Goal: Information Seeking & Learning: Learn about a topic

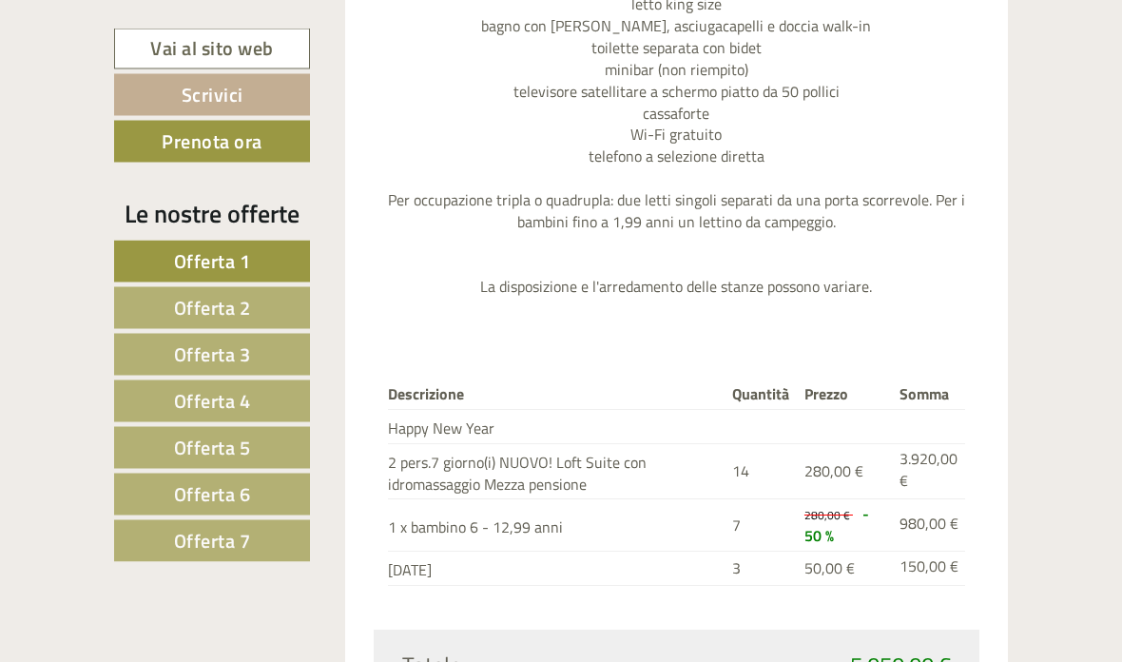
scroll to position [2267, 0]
click at [221, 36] on link "Vai al sito web" at bounding box center [212, 49] width 196 height 41
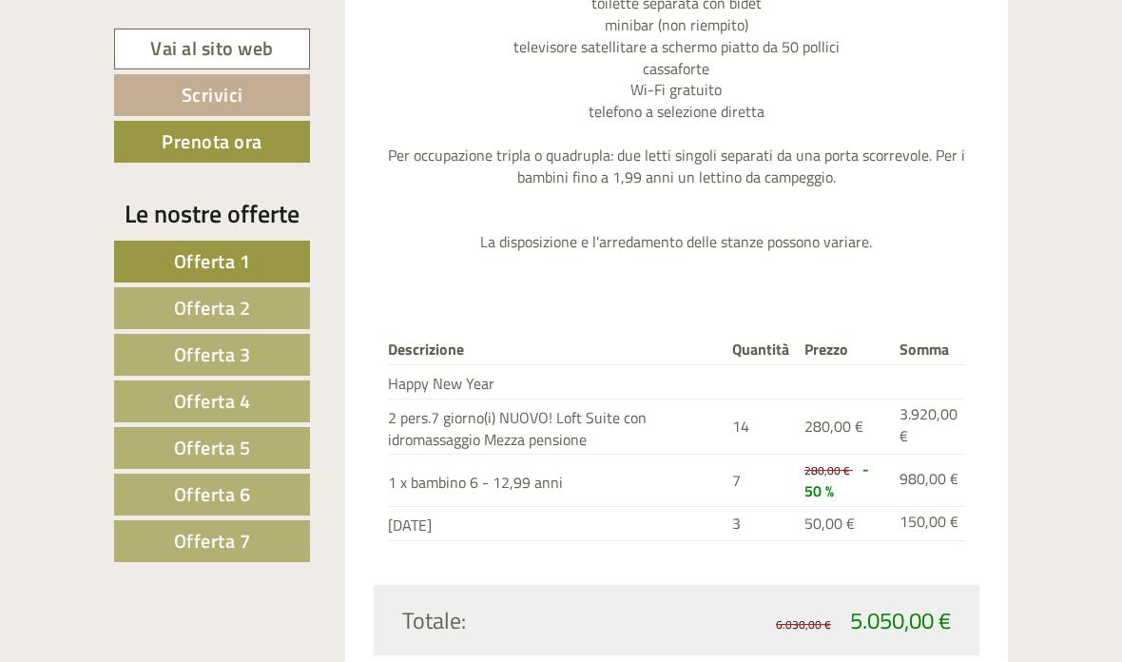
scroll to position [2304, 0]
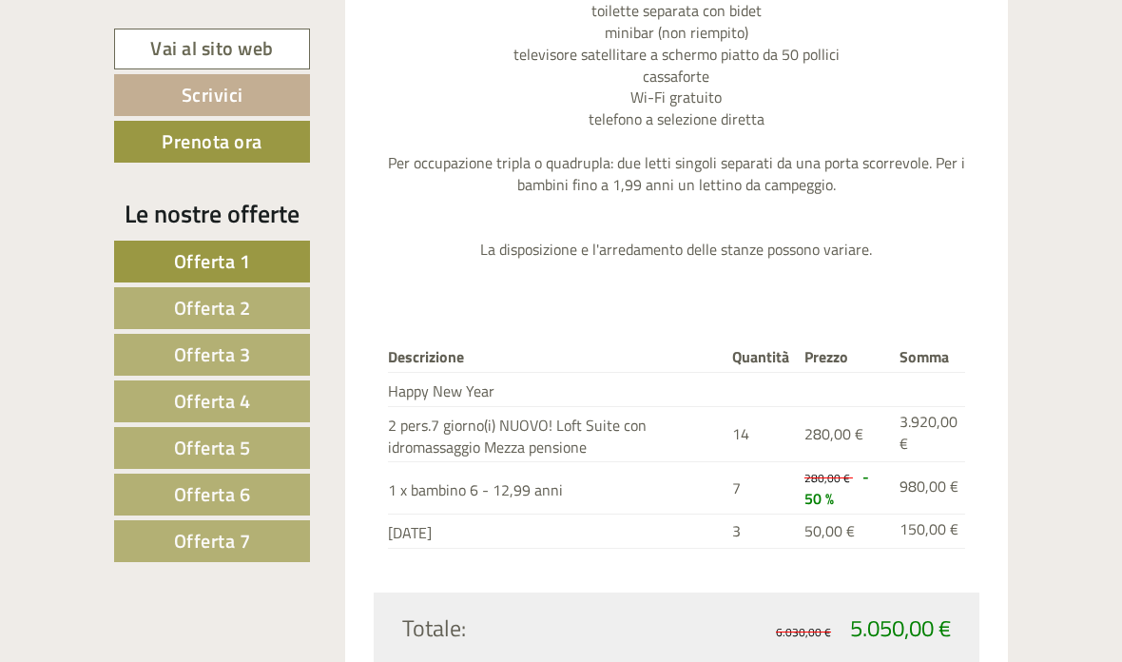
click at [264, 309] on link "Offerta 2" at bounding box center [212, 308] width 196 height 42
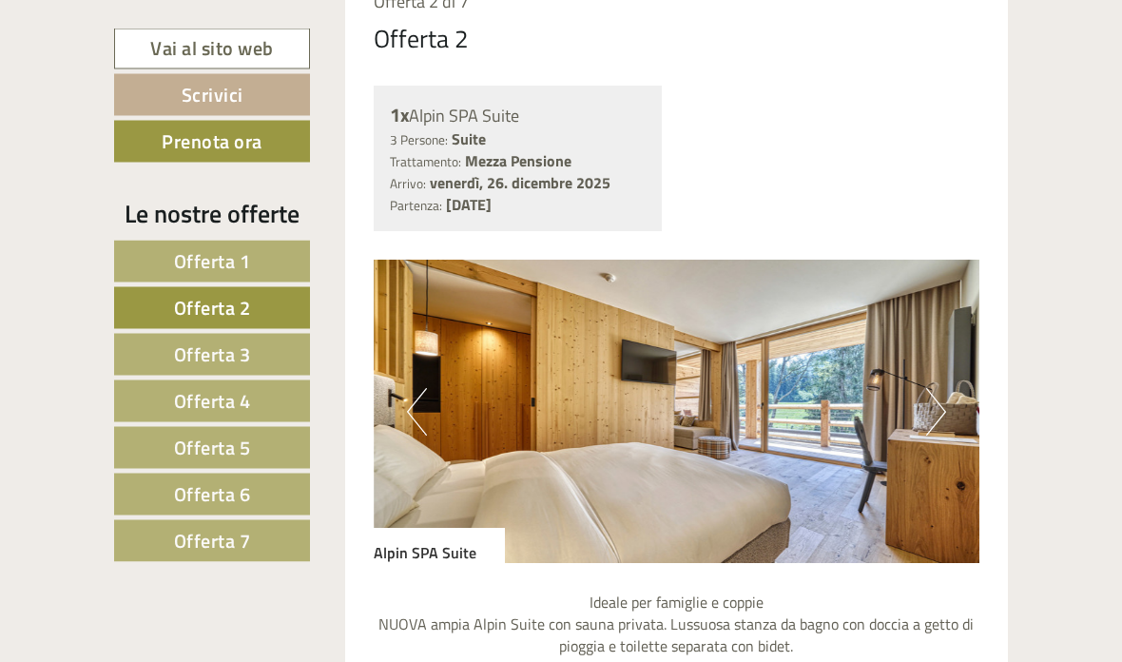
scroll to position [1385, 0]
click at [944, 403] on button "Next" at bounding box center [936, 411] width 20 height 48
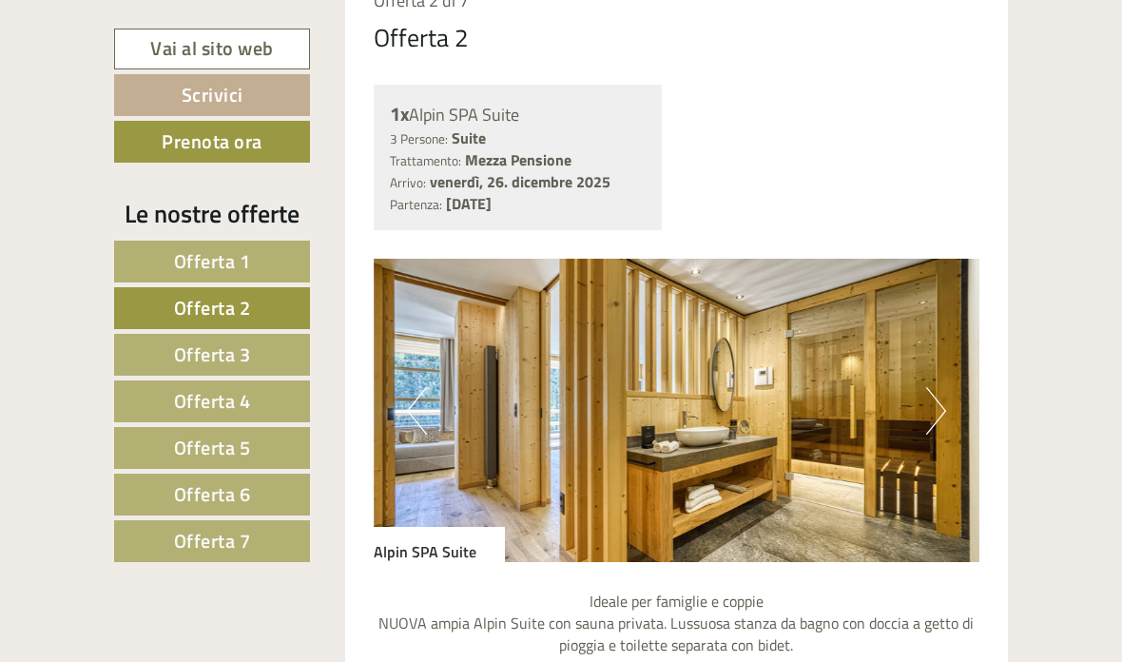
click at [937, 404] on button "Next" at bounding box center [936, 411] width 20 height 48
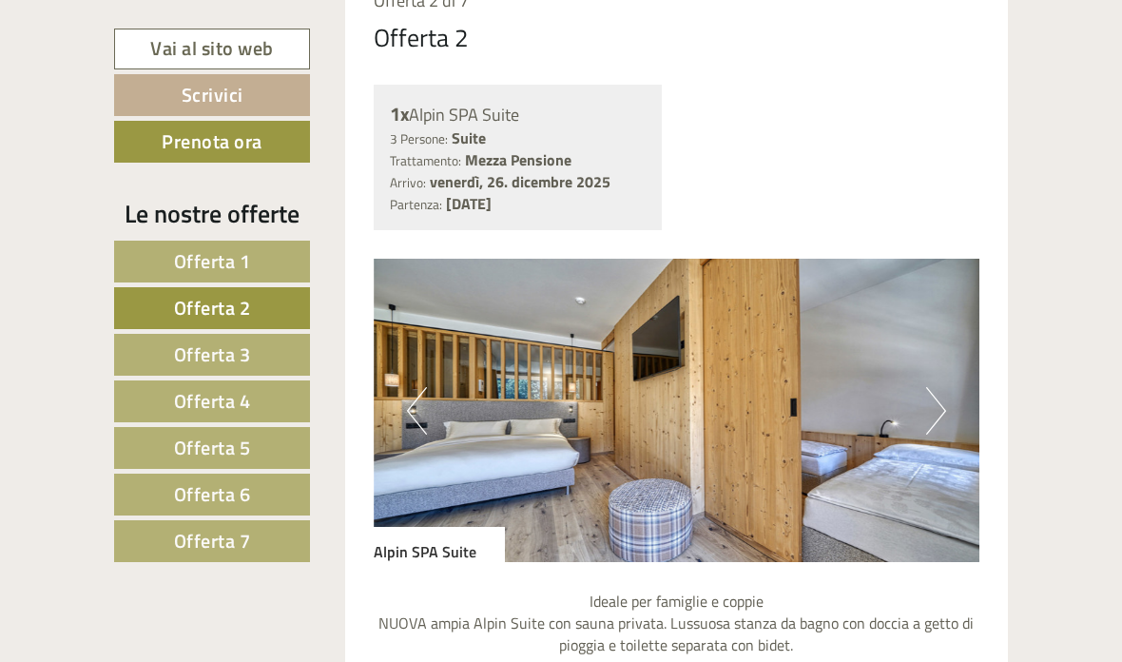
click at [272, 355] on link "Offerta 3" at bounding box center [212, 355] width 196 height 42
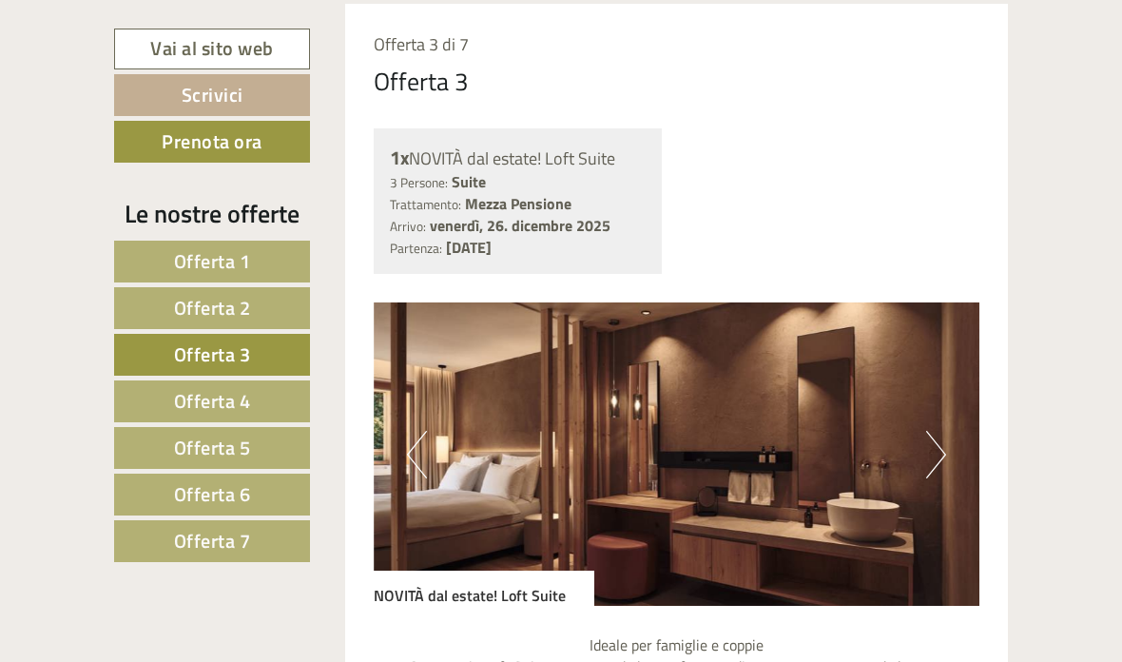
click at [936, 454] on button "Next" at bounding box center [936, 455] width 20 height 48
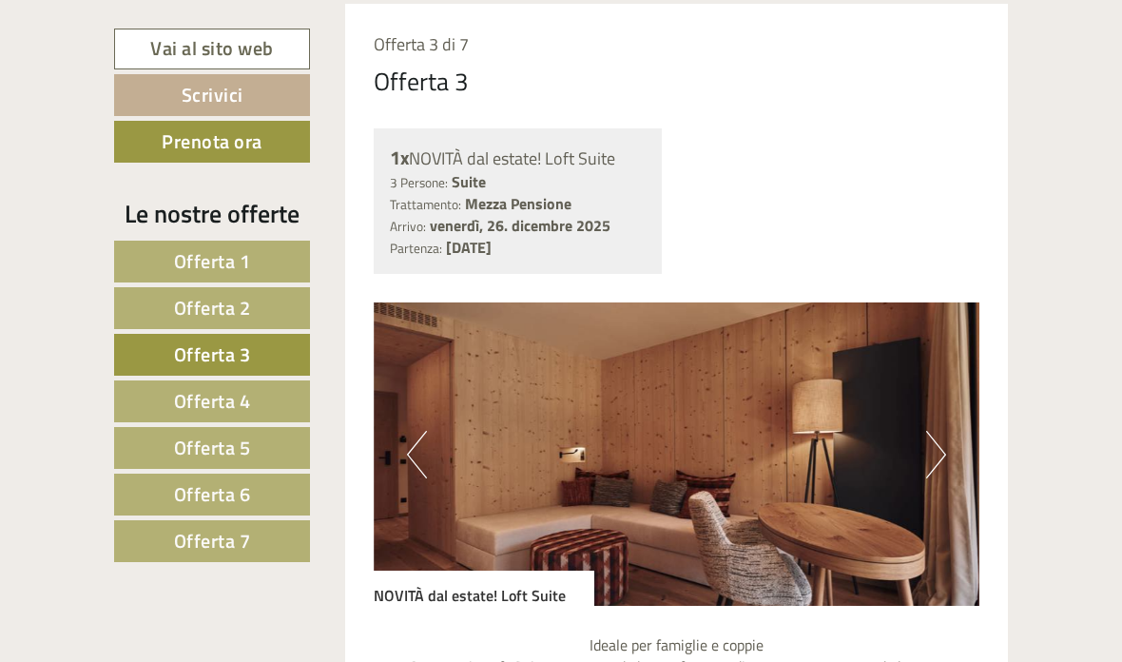
click at [936, 456] on button "Next" at bounding box center [936, 455] width 20 height 48
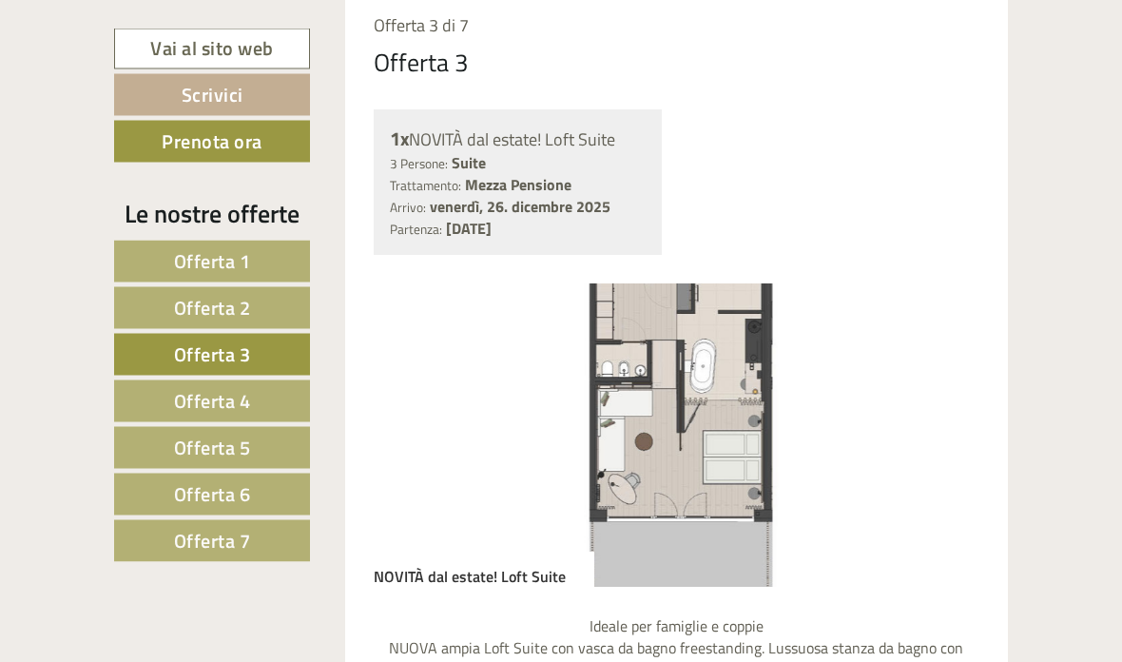
scroll to position [1359, 0]
click at [699, 413] on img at bounding box center [677, 435] width 607 height 303
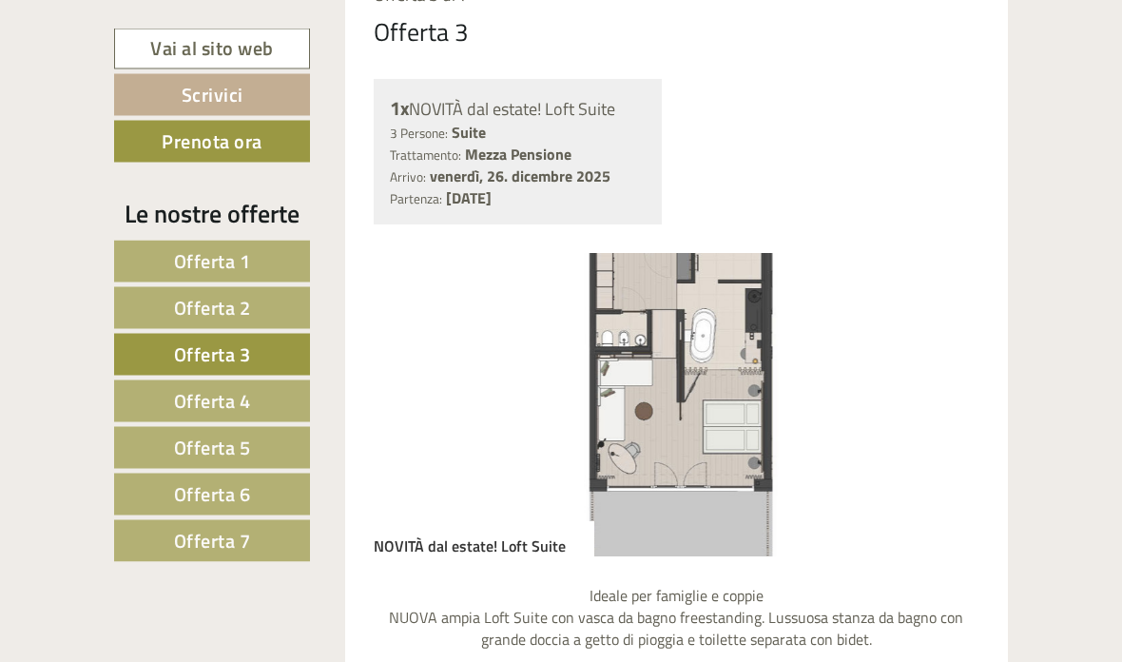
scroll to position [1341, 0]
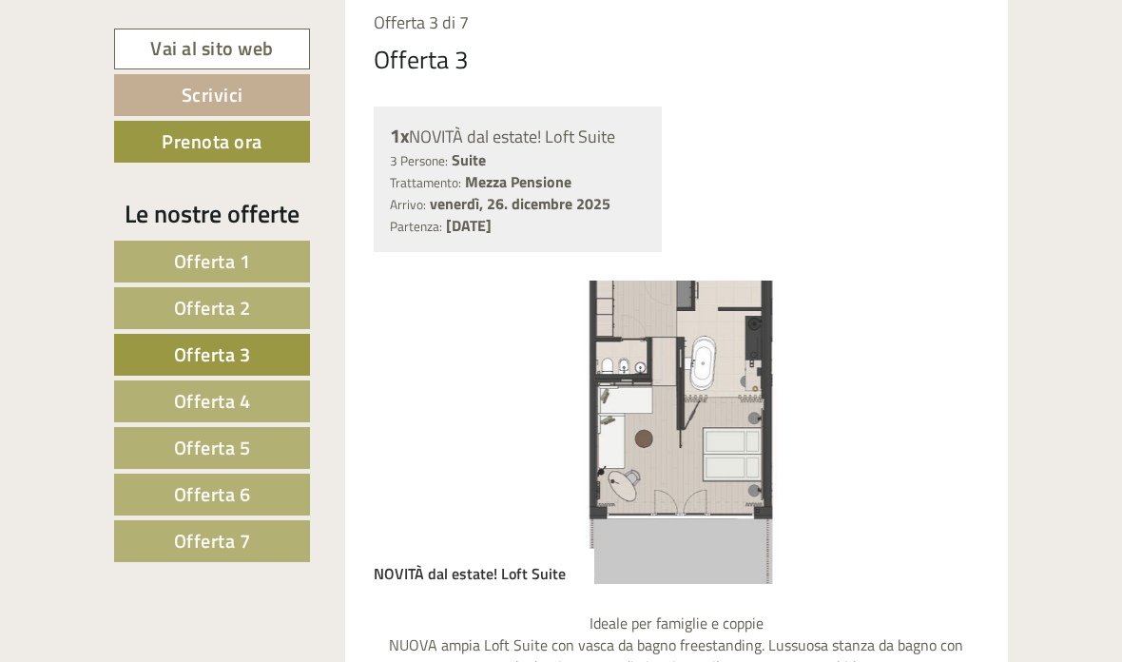
click at [268, 401] on link "Offerta 4" at bounding box center [212, 401] width 196 height 42
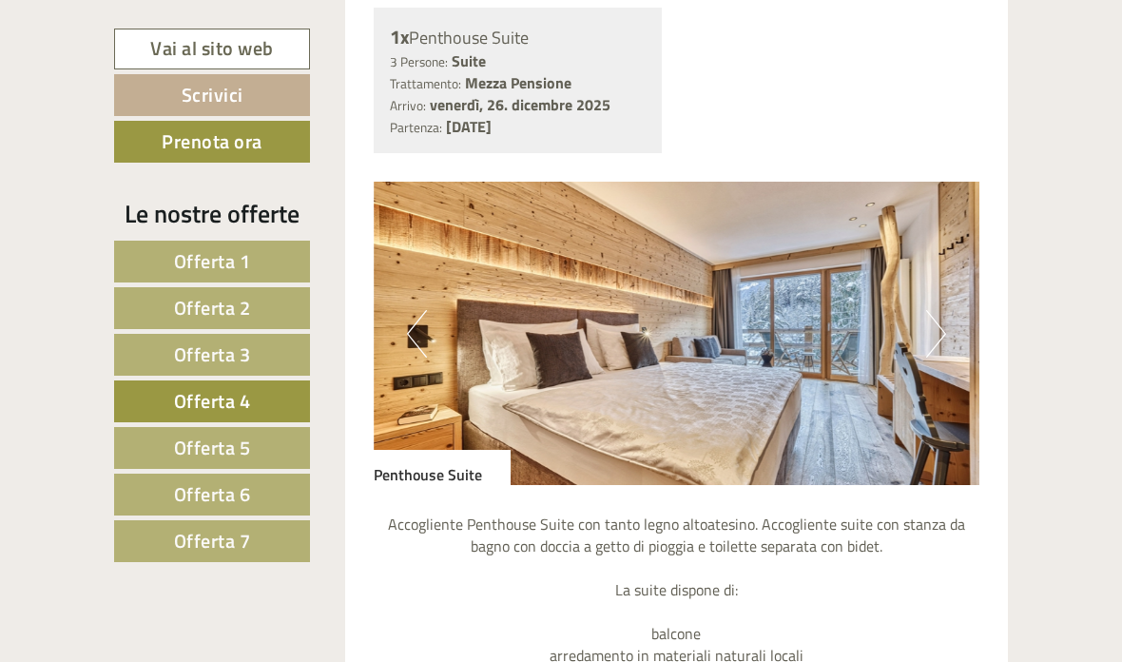
scroll to position [1460, 0]
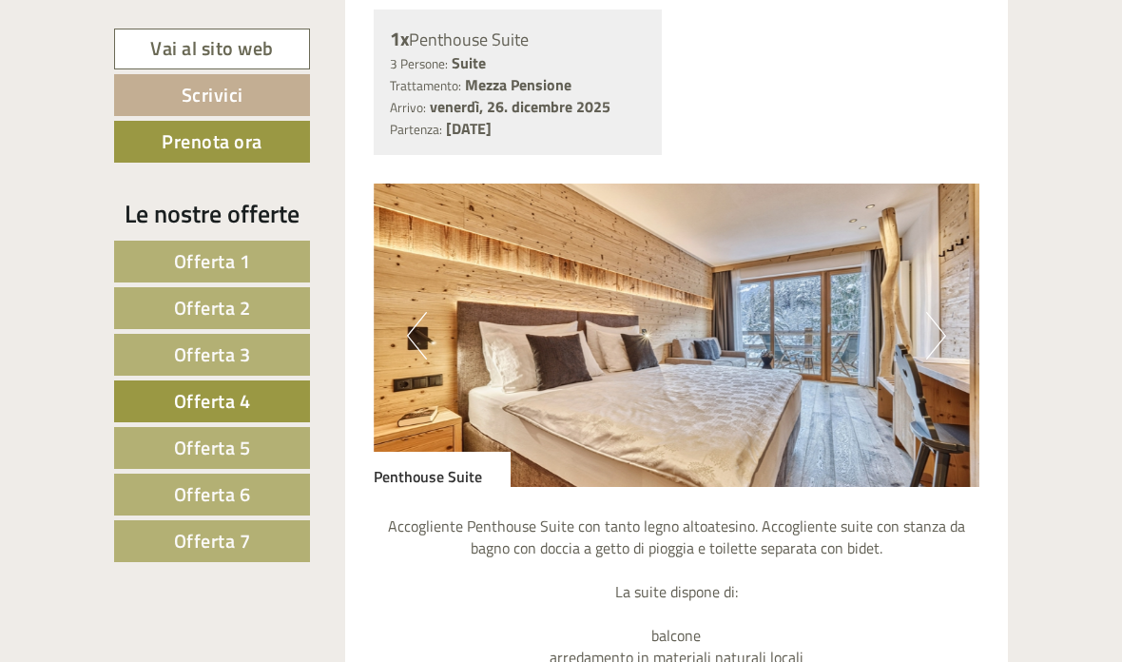
click at [927, 329] on button "Next" at bounding box center [936, 336] width 20 height 48
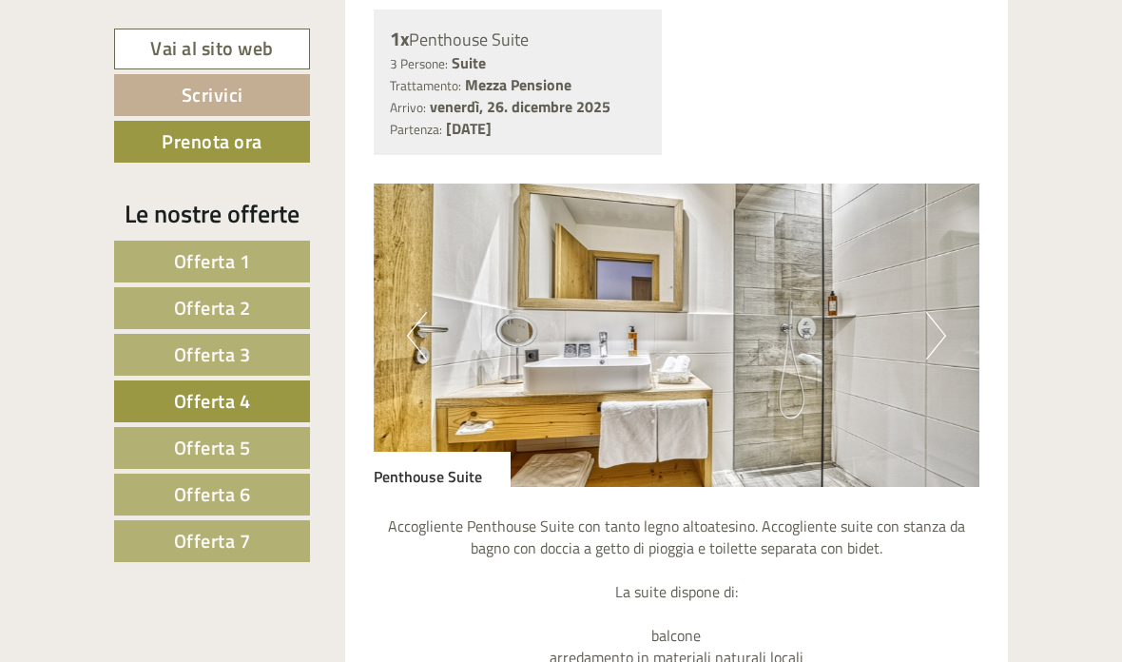
click at [923, 310] on img at bounding box center [677, 335] width 607 height 303
click at [259, 442] on link "Offerta 5" at bounding box center [212, 448] width 196 height 42
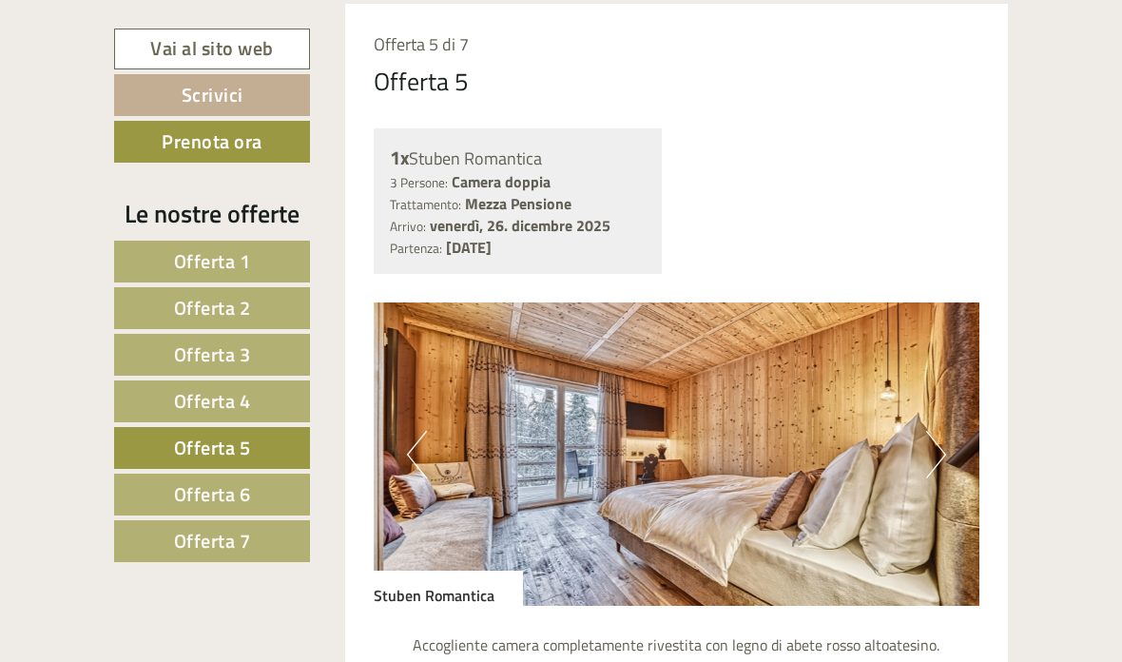
click at [932, 432] on button "Next" at bounding box center [936, 455] width 20 height 48
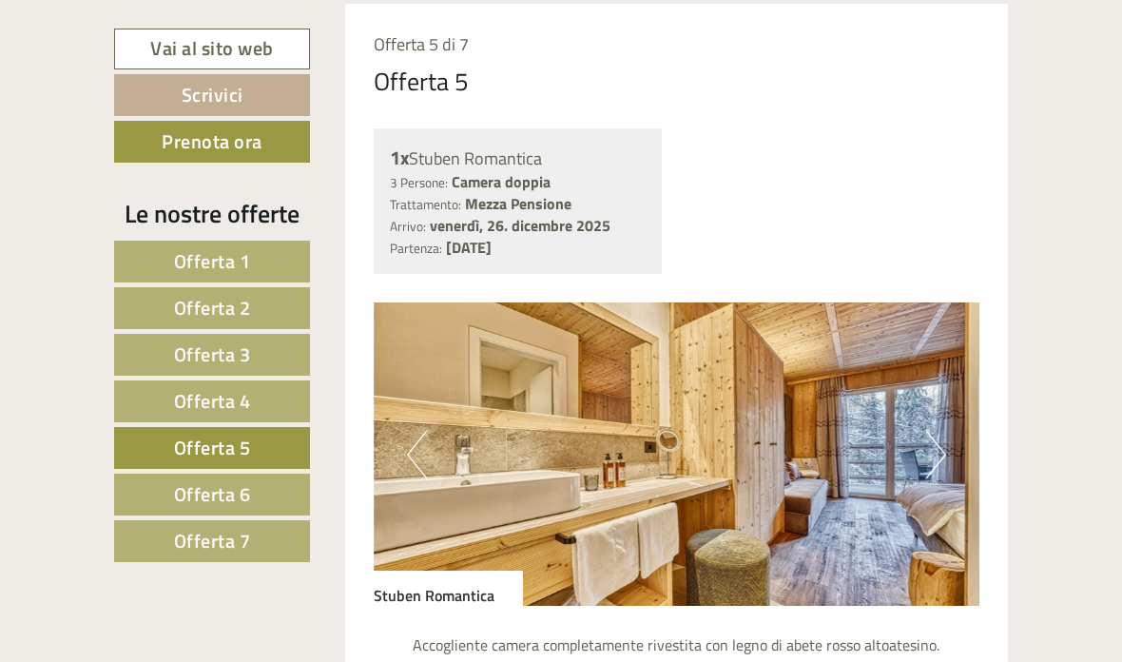
click at [929, 453] on button "Next" at bounding box center [936, 455] width 20 height 48
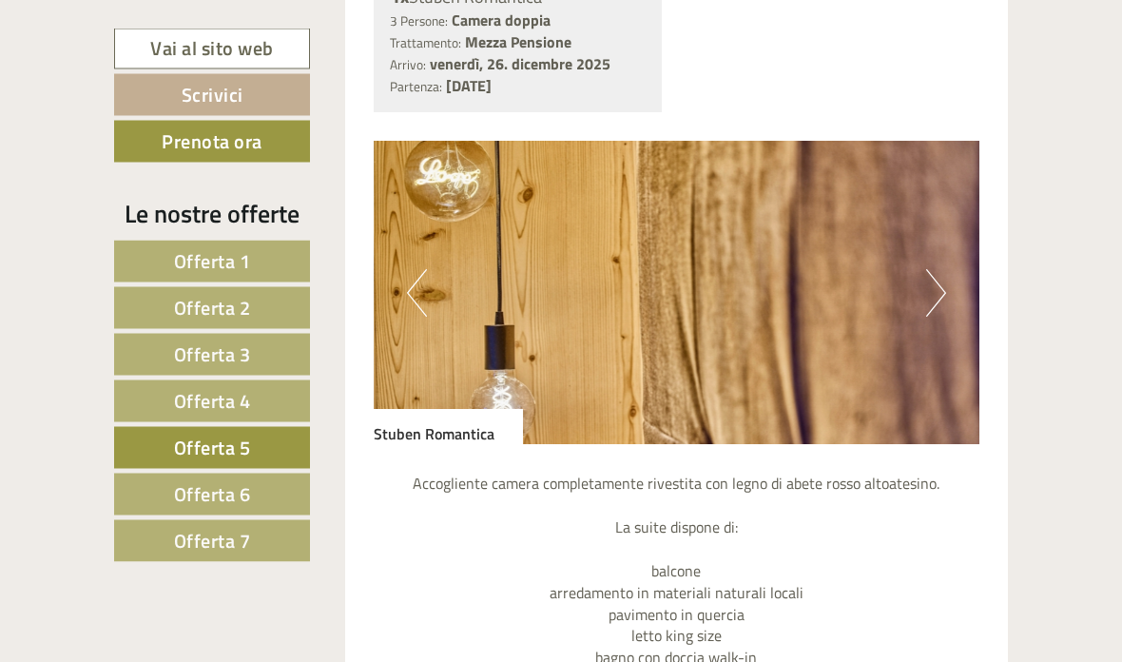
click at [933, 300] on button "Next" at bounding box center [936, 294] width 20 height 48
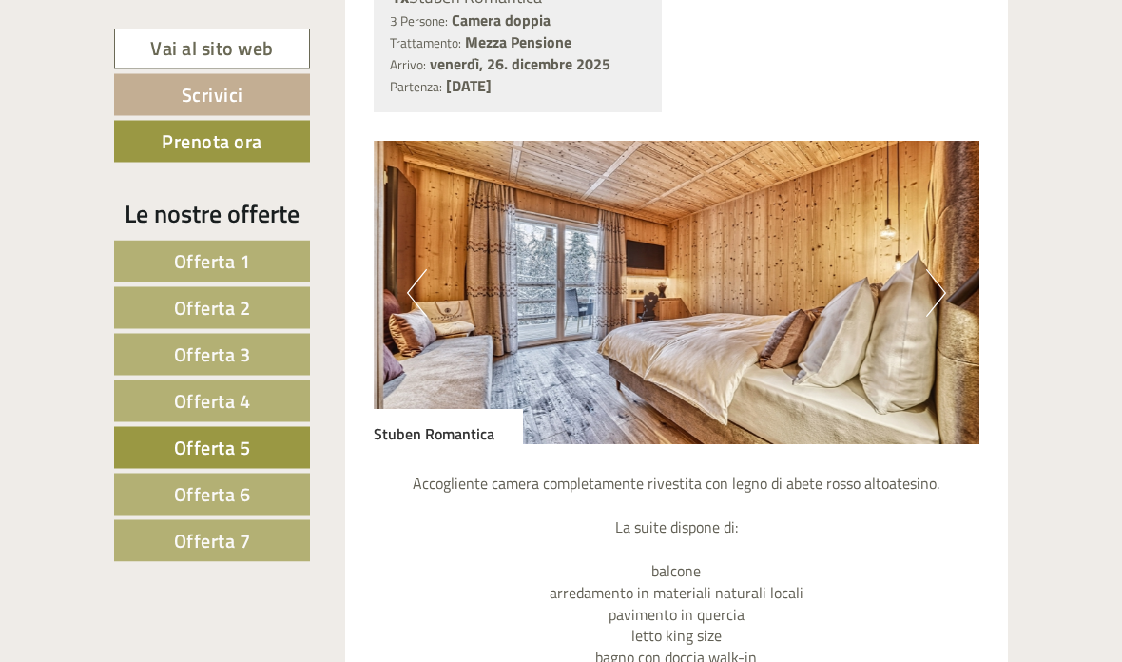
scroll to position [1503, 0]
click at [927, 280] on button "Next" at bounding box center [936, 293] width 20 height 48
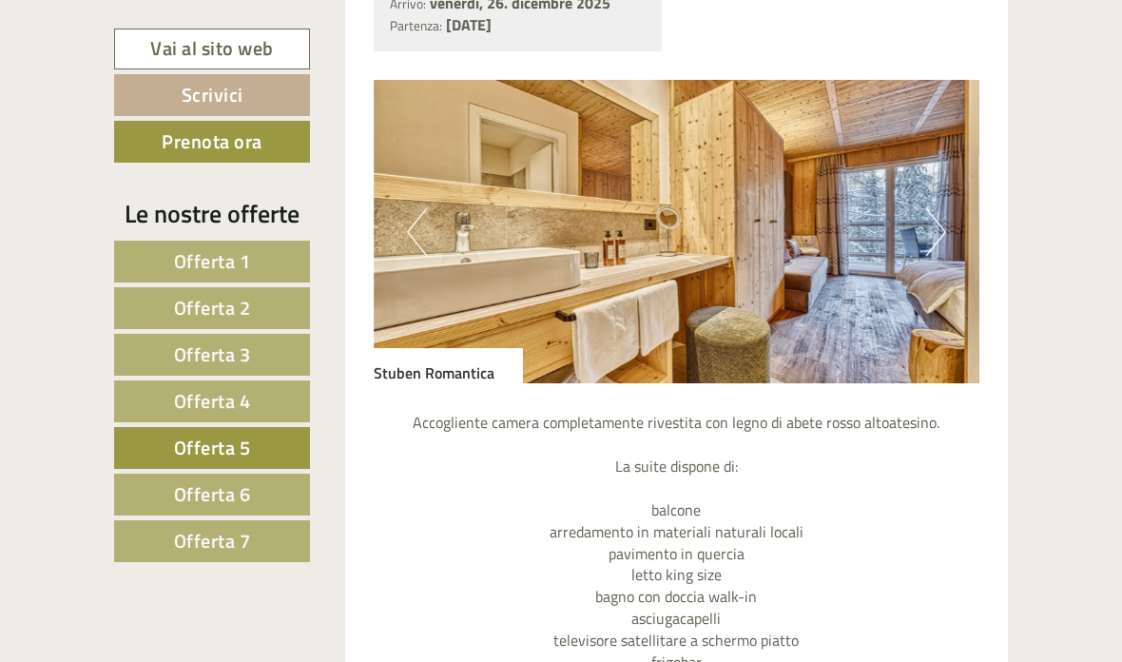
scroll to position [1563, 0]
click at [272, 482] on link "Offerta 6" at bounding box center [212, 495] width 196 height 42
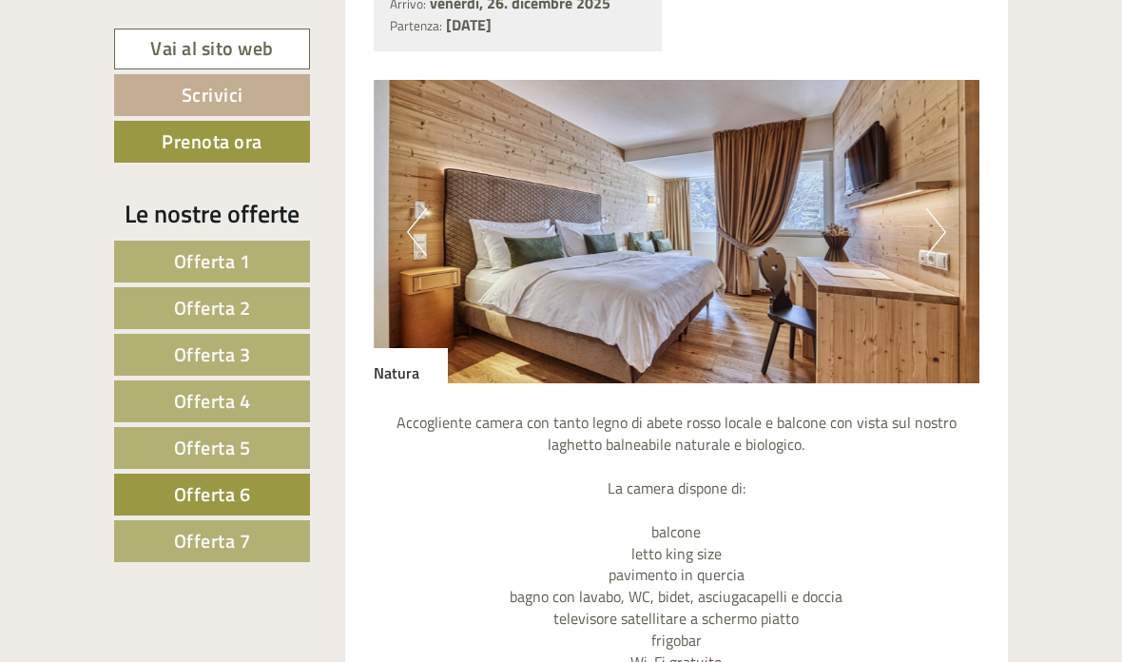
scroll to position [1341, 0]
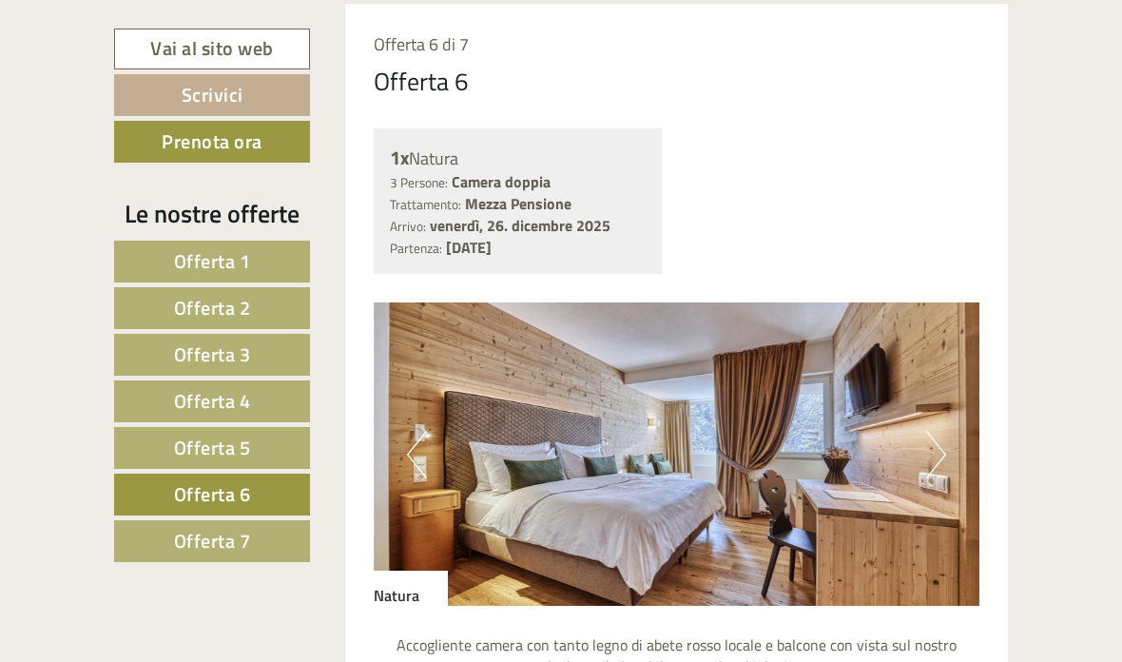
click at [290, 448] on link "Offerta 5" at bounding box center [212, 448] width 196 height 42
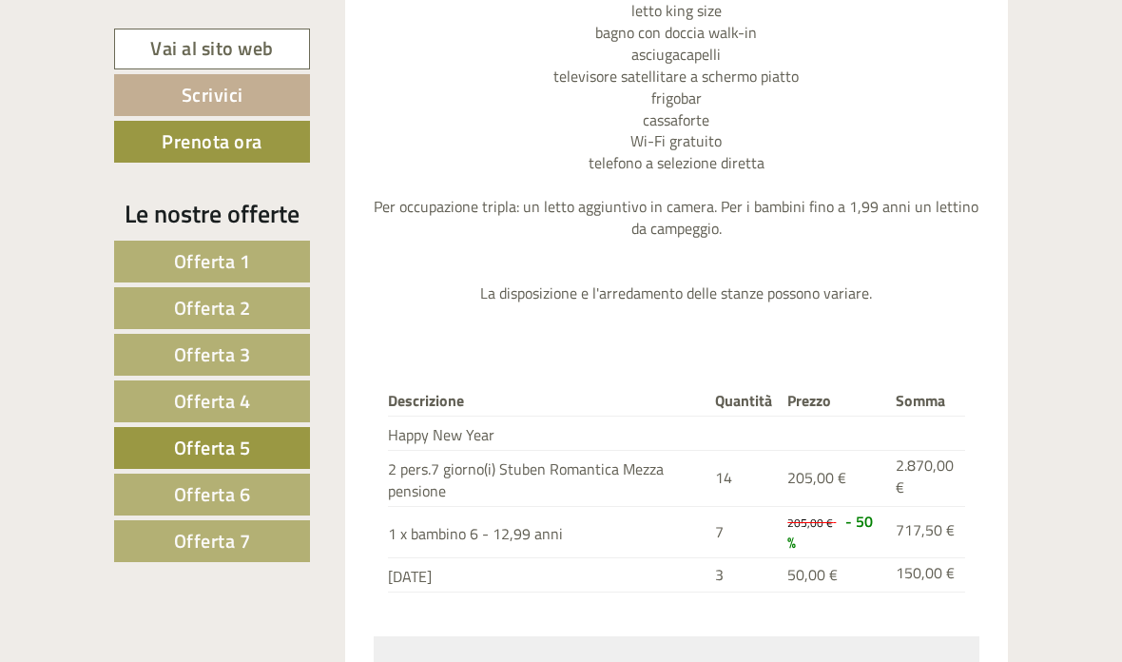
click at [265, 482] on link "Offerta 6" at bounding box center [212, 495] width 196 height 42
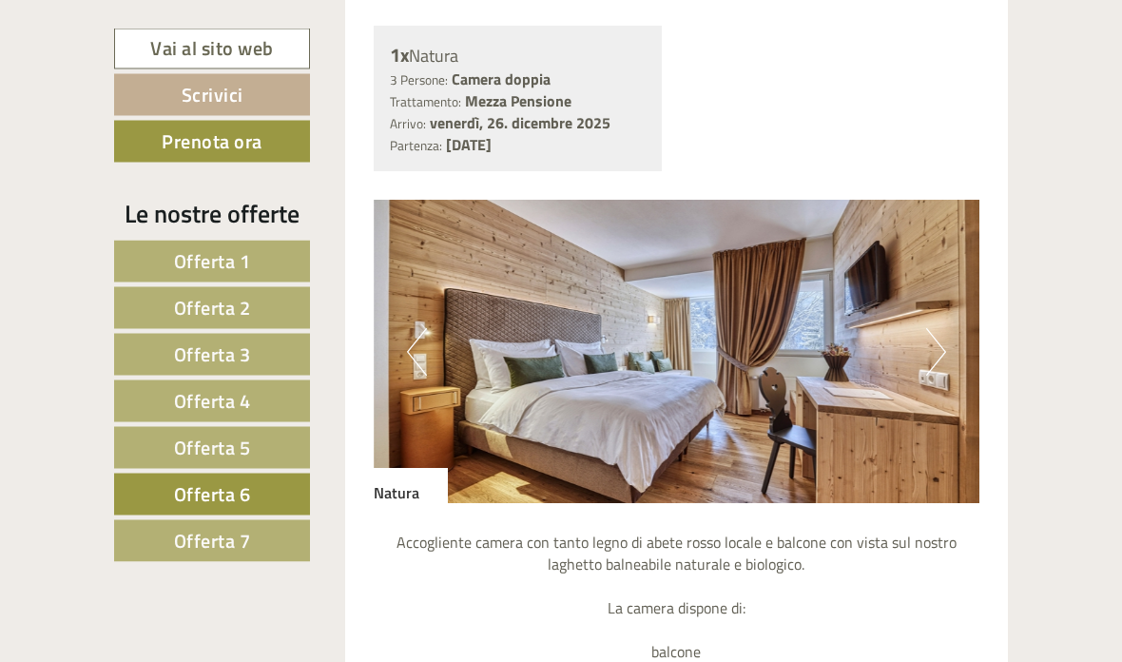
scroll to position [1444, 0]
click at [940, 329] on button "Next" at bounding box center [936, 352] width 20 height 48
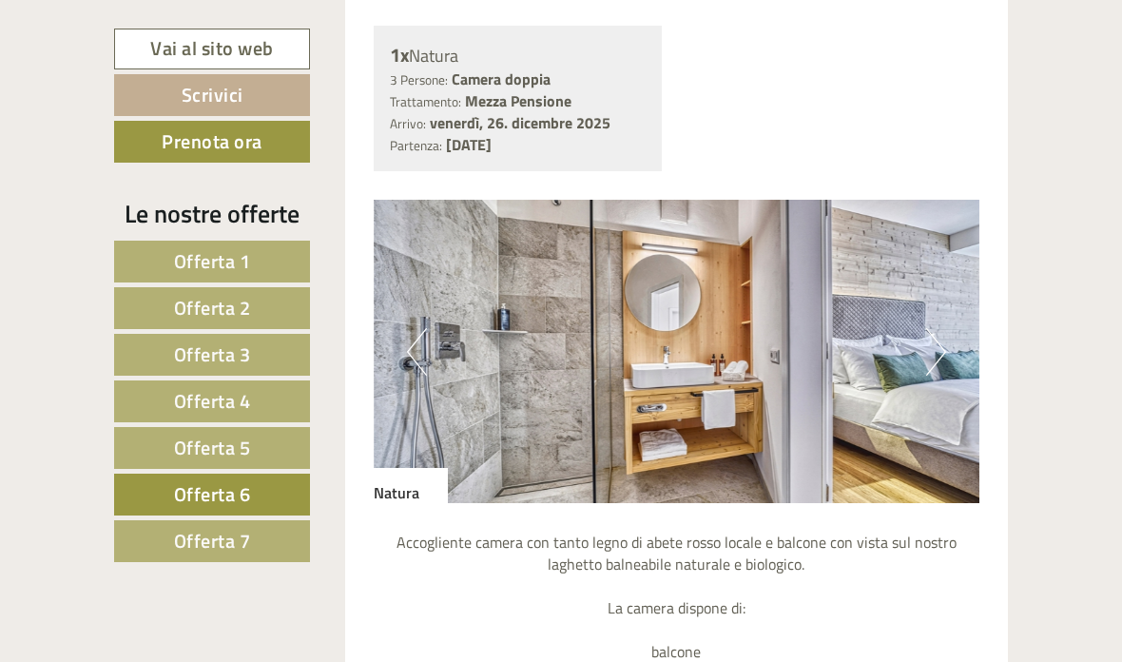
click at [925, 345] on img at bounding box center [677, 351] width 607 height 303
click at [923, 356] on img at bounding box center [677, 351] width 607 height 303
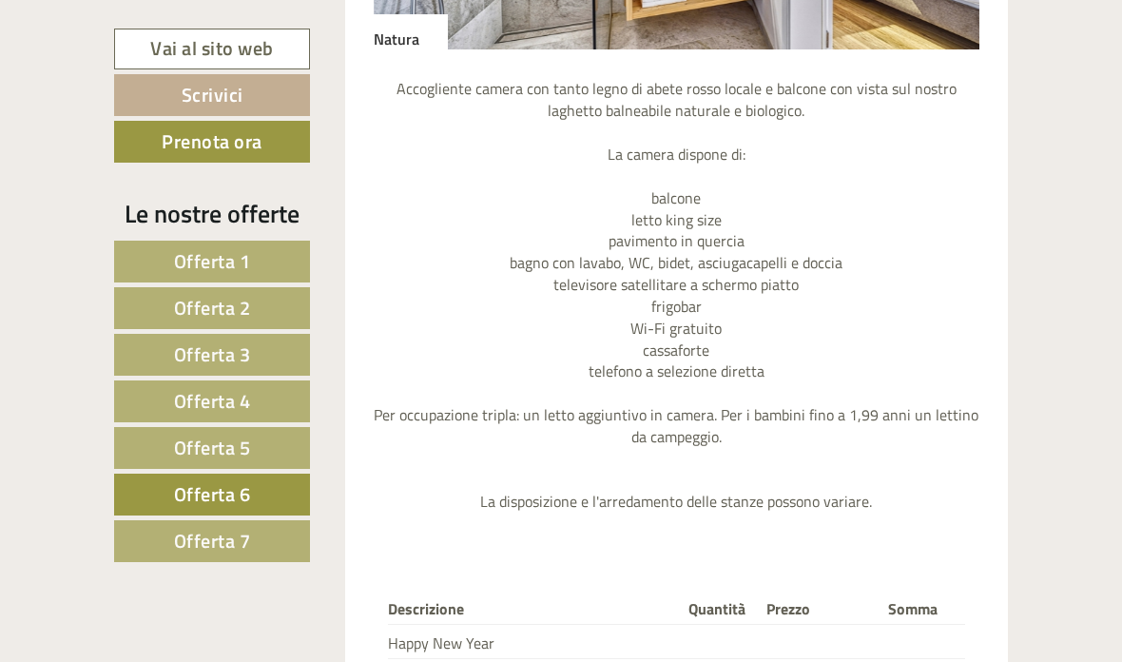
scroll to position [1866, 0]
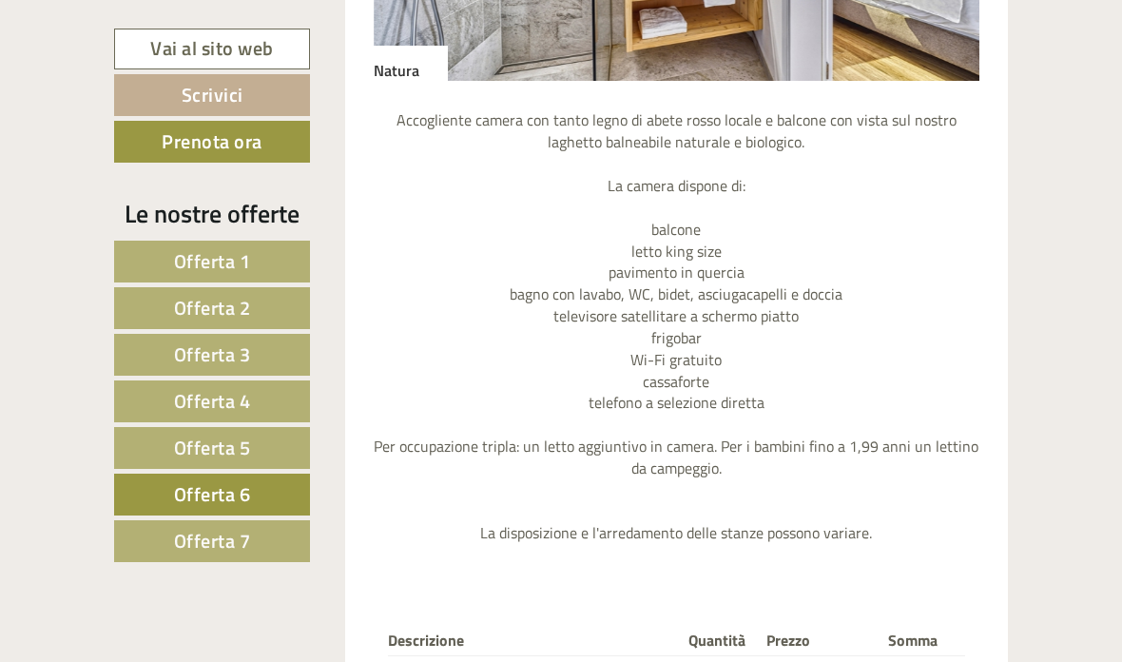
click at [252, 534] on link "Offerta 7" at bounding box center [212, 541] width 196 height 42
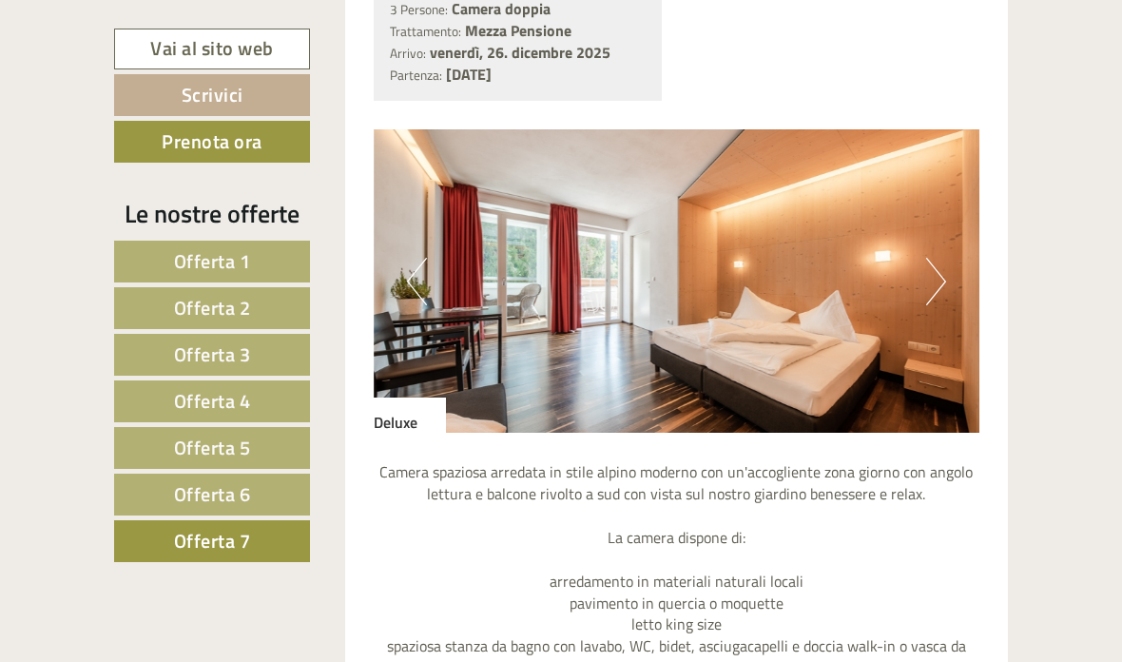
scroll to position [1516, 0]
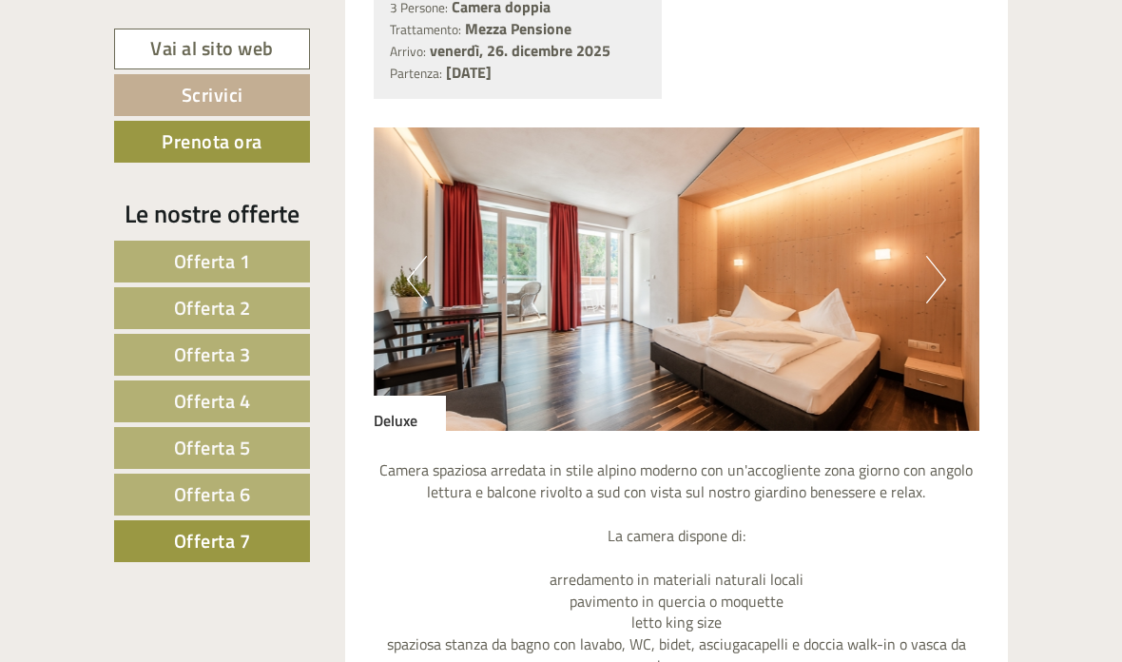
click at [942, 283] on button "Next" at bounding box center [936, 280] width 20 height 48
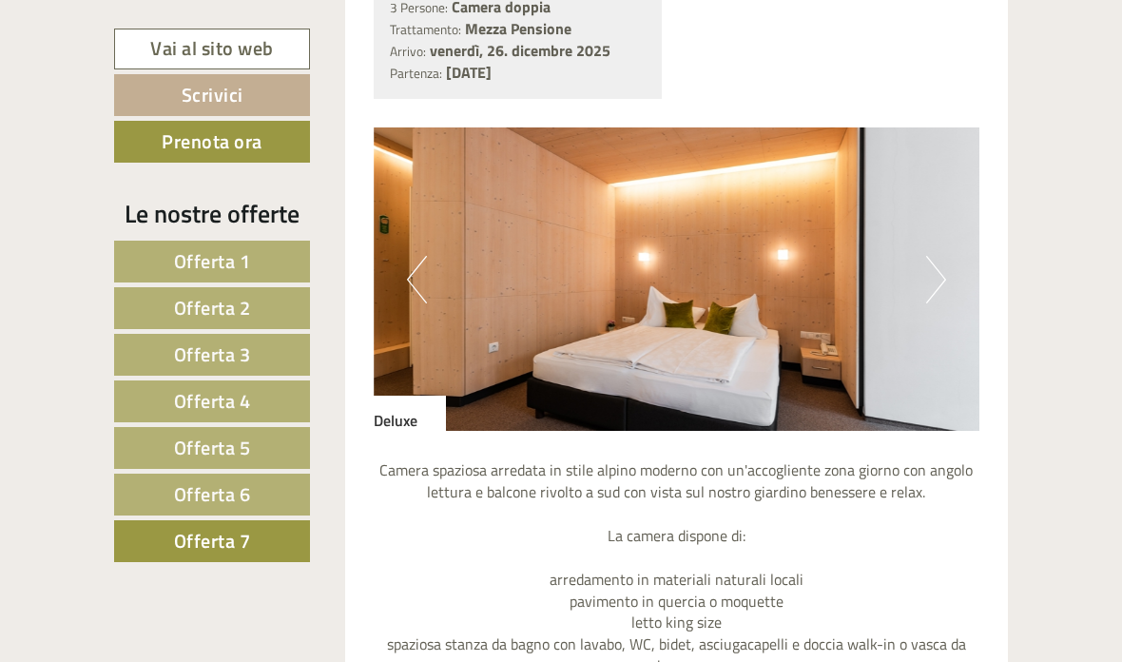
click at [932, 266] on button "Next" at bounding box center [936, 280] width 20 height 48
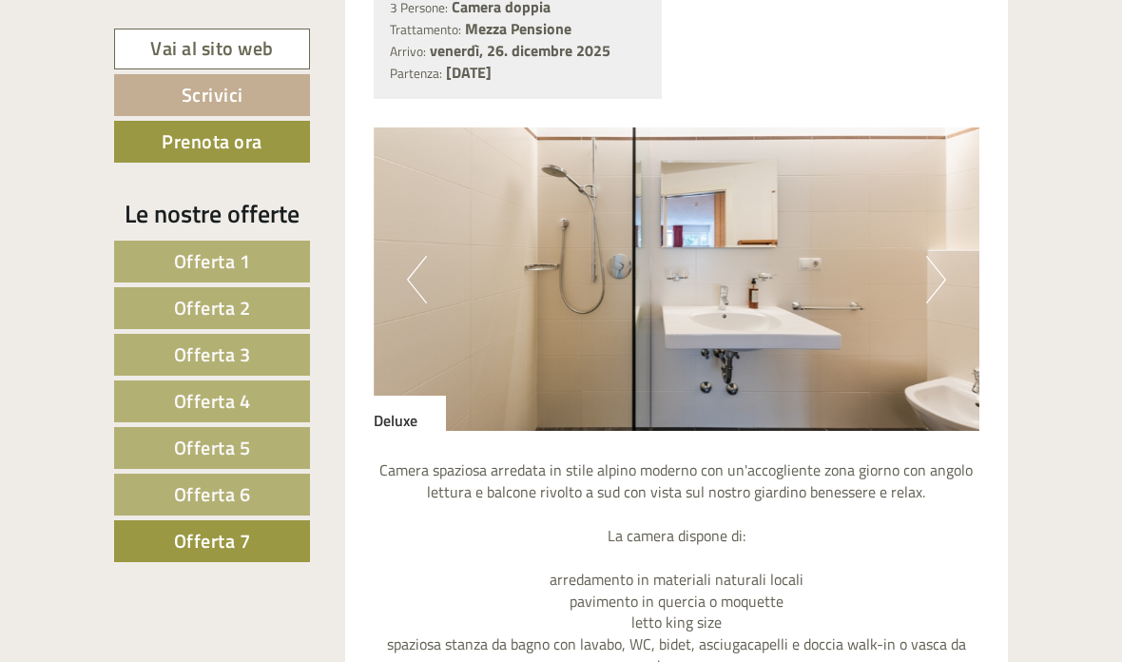
click at [933, 281] on button "Next" at bounding box center [936, 280] width 20 height 48
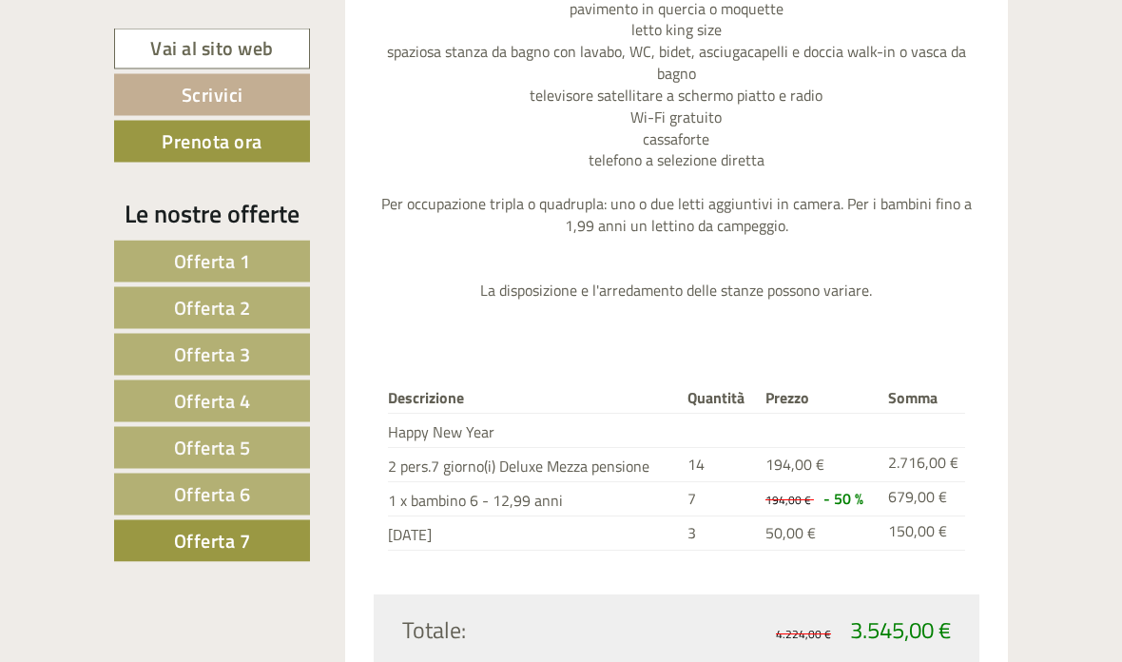
scroll to position [2107, 0]
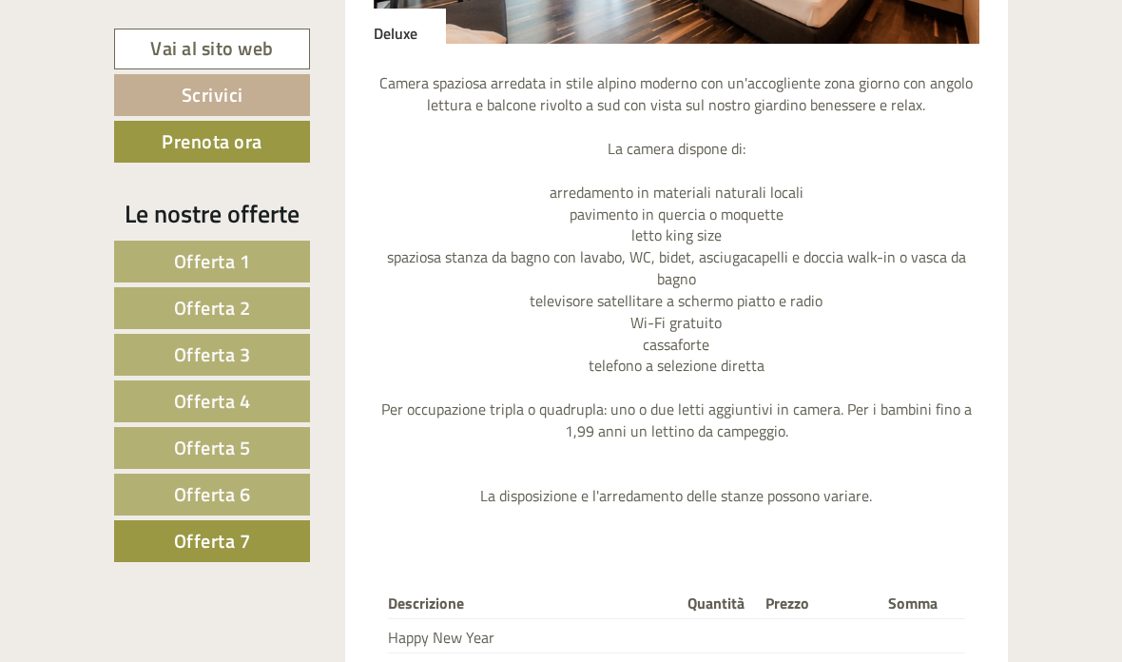
click at [269, 494] on link "Offerta 6" at bounding box center [212, 495] width 196 height 42
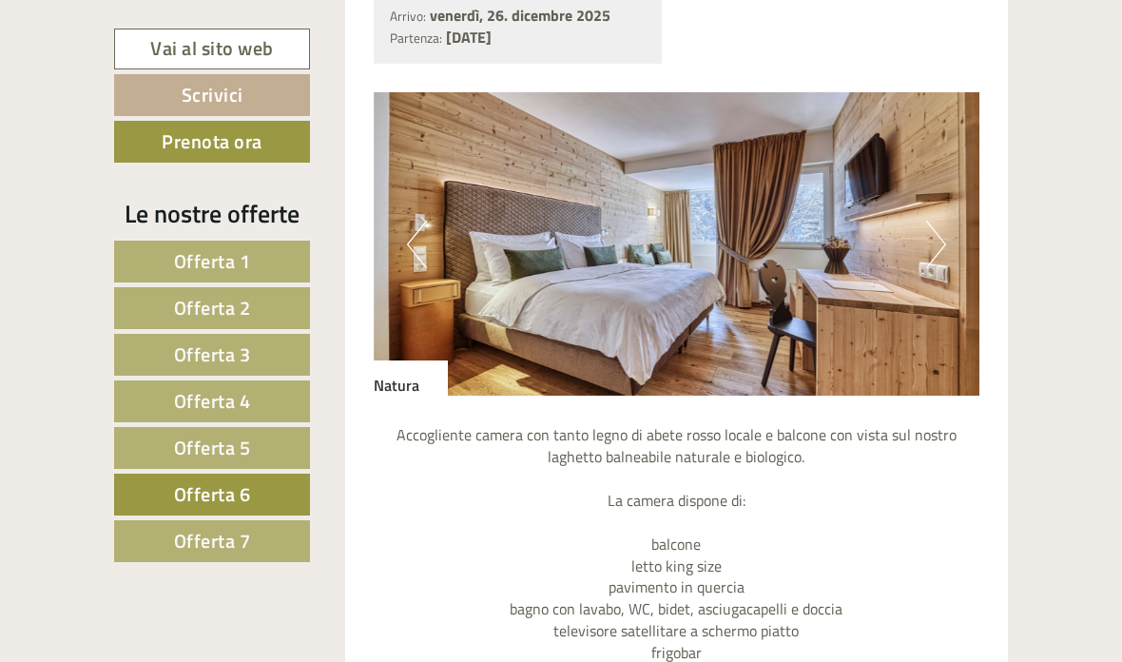
click at [263, 457] on link "Offerta 5" at bounding box center [212, 448] width 196 height 42
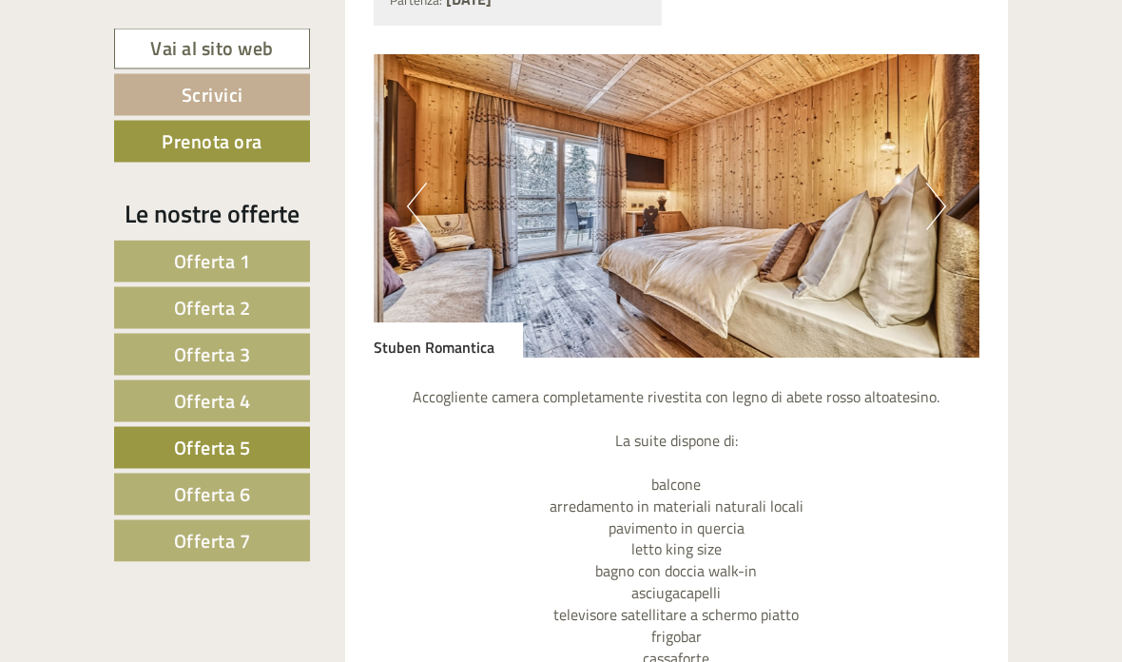
click at [943, 193] on button "Next" at bounding box center [936, 208] width 20 height 48
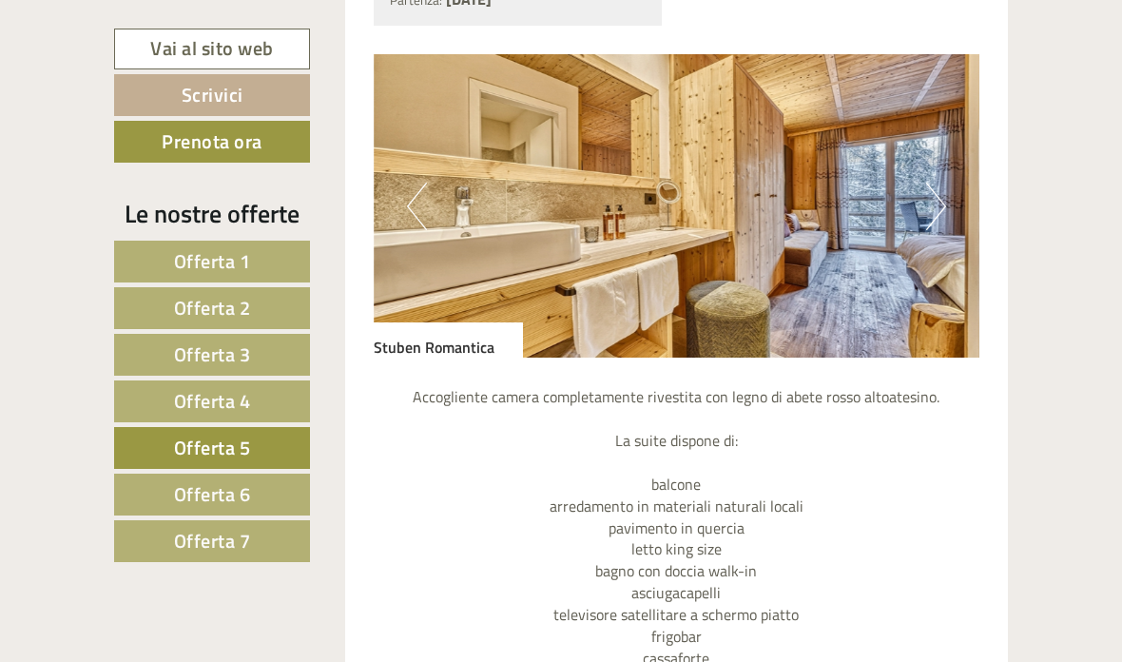
click at [940, 194] on button "Next" at bounding box center [936, 207] width 20 height 48
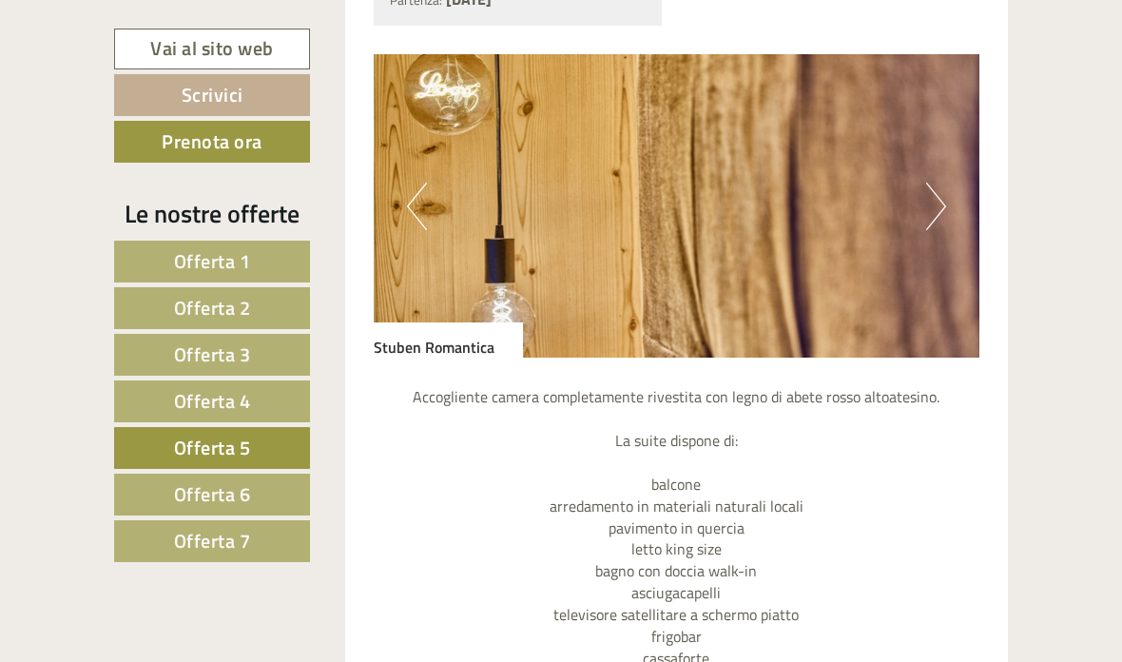
click at [929, 200] on button "Next" at bounding box center [936, 207] width 20 height 48
